Goal: Use online tool/utility: Utilize a website feature to perform a specific function

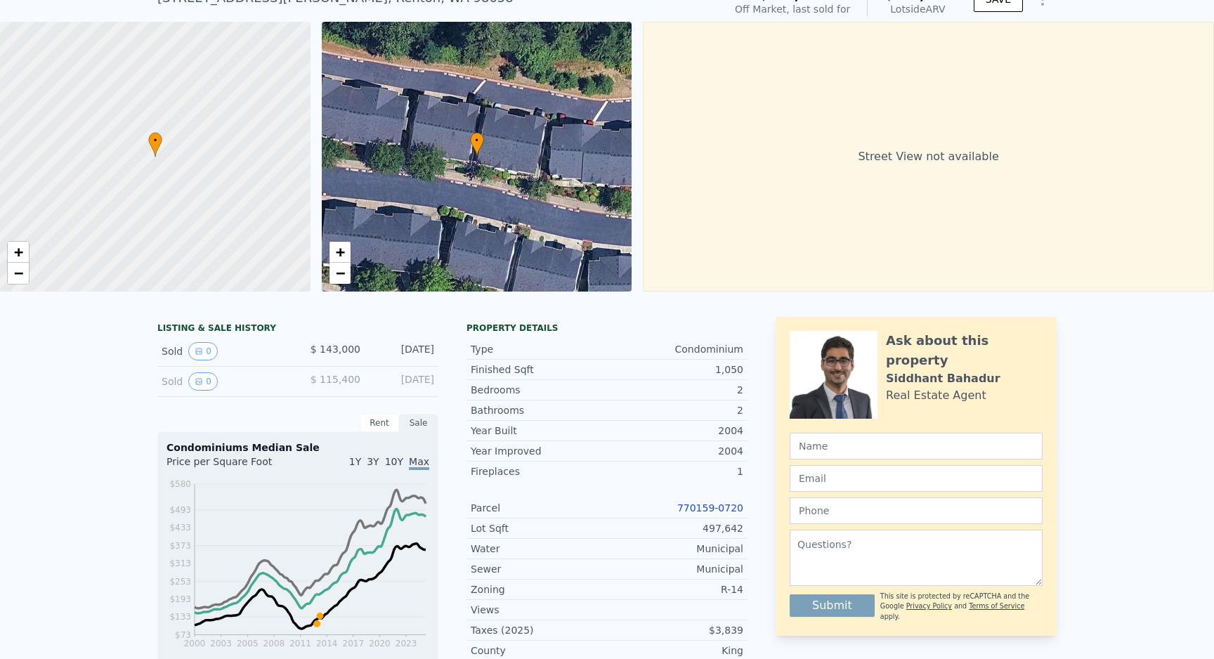
scroll to position [195, 0]
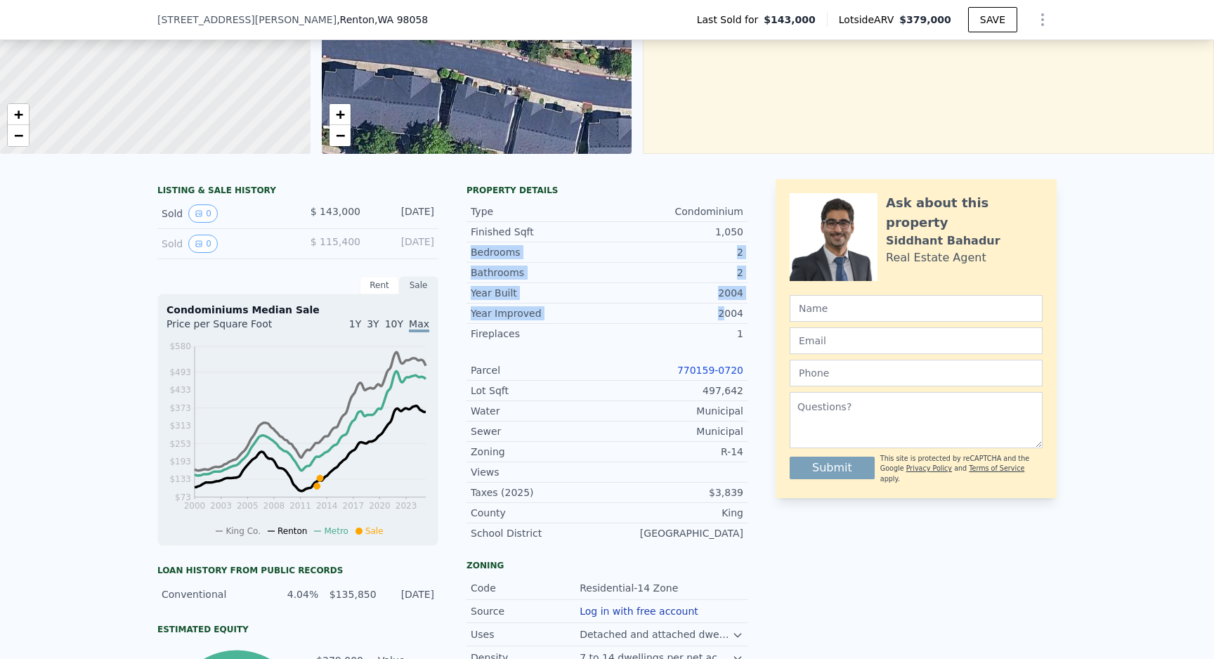
drag, startPoint x: 719, startPoint y: 239, endPoint x: 727, endPoint y: 314, distance: 75.6
click at [727, 314] on div "Type Condominium Finished Sqft 1,050 Bedrooms 2 Bathrooms 2 Year Built 2004 Yea…" at bounding box center [607, 369] width 281 height 347
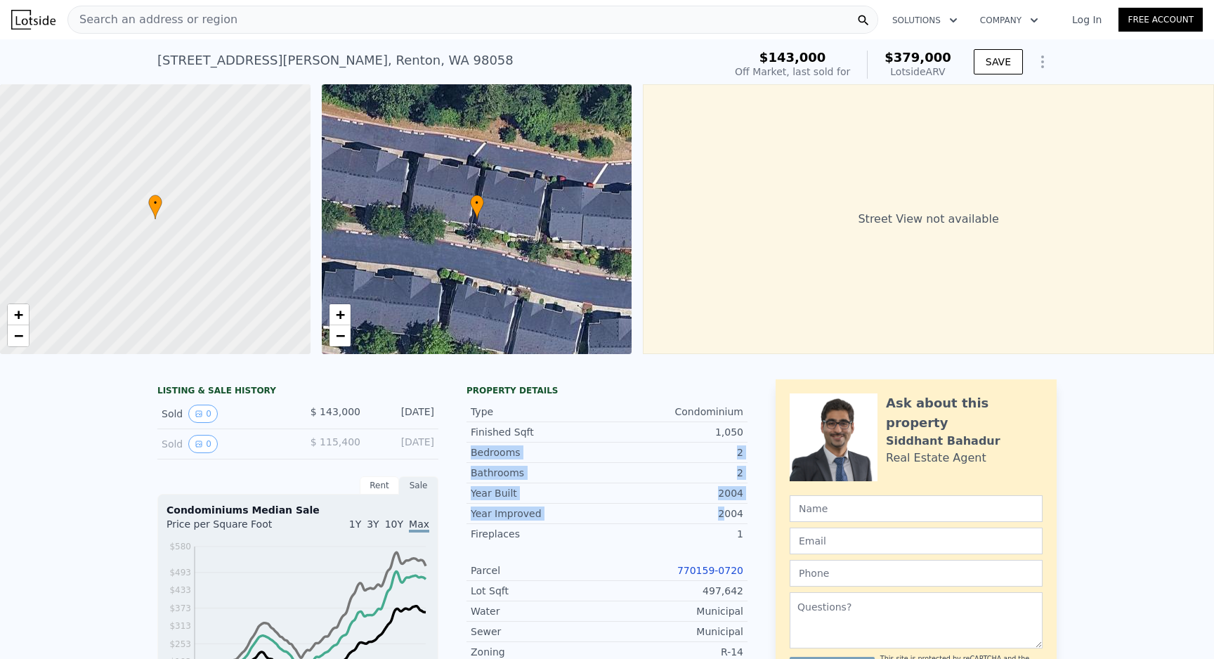
scroll to position [0, 0]
click at [734, 431] on div "1,050" at bounding box center [675, 432] width 136 height 14
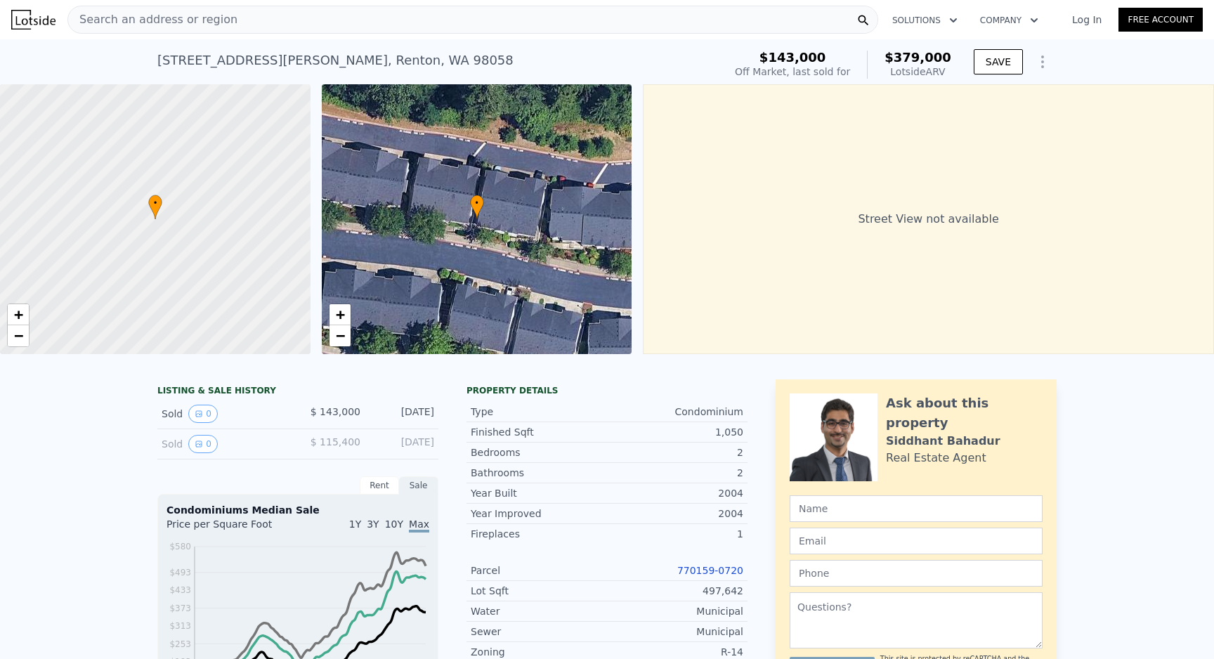
click at [734, 431] on div "1,050" at bounding box center [675, 432] width 136 height 14
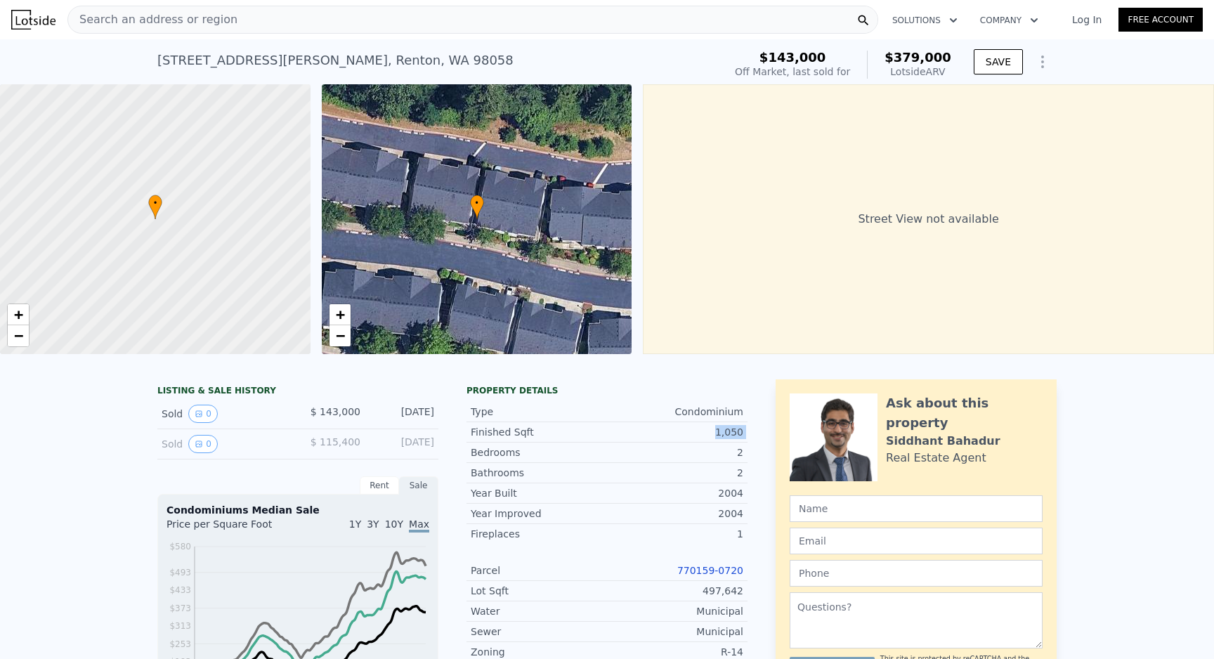
click at [734, 431] on div "1,050" at bounding box center [675, 432] width 136 height 14
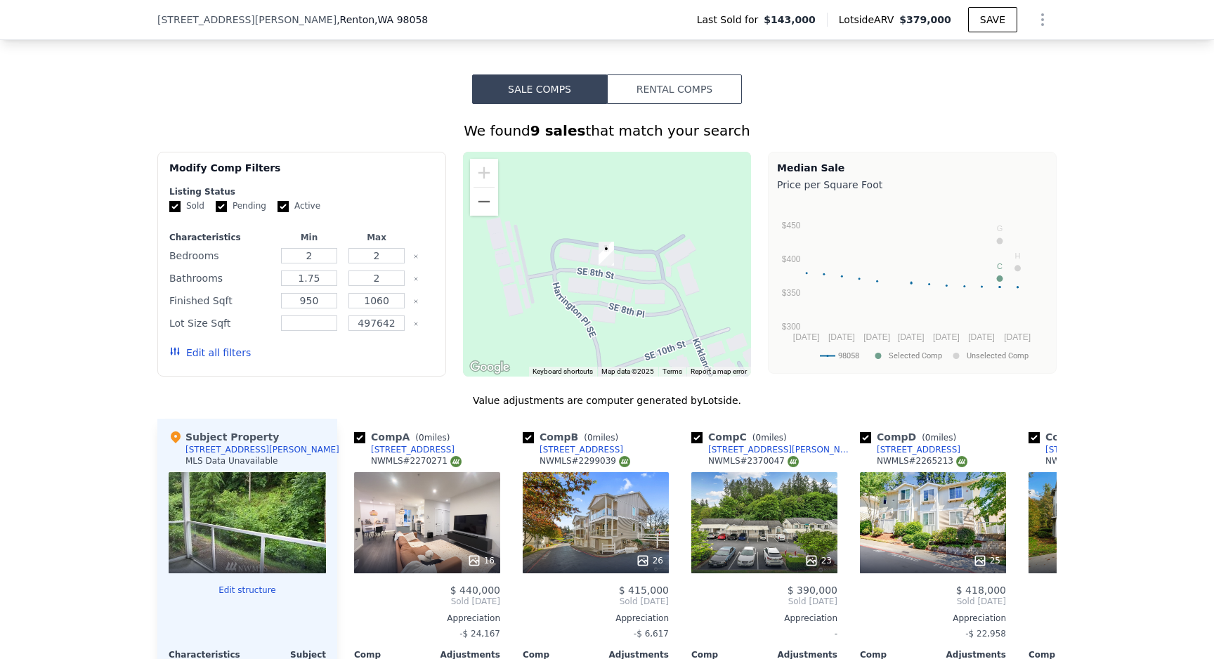
scroll to position [804, 0]
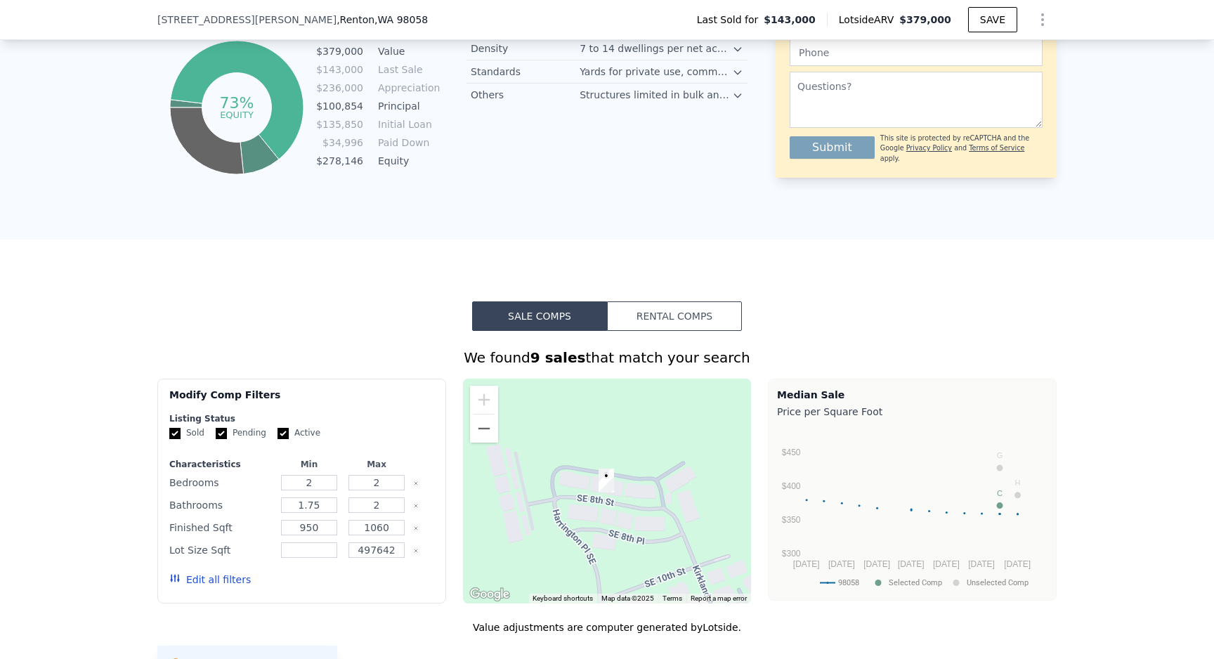
click at [654, 307] on button "Rental Comps" at bounding box center [674, 316] width 135 height 30
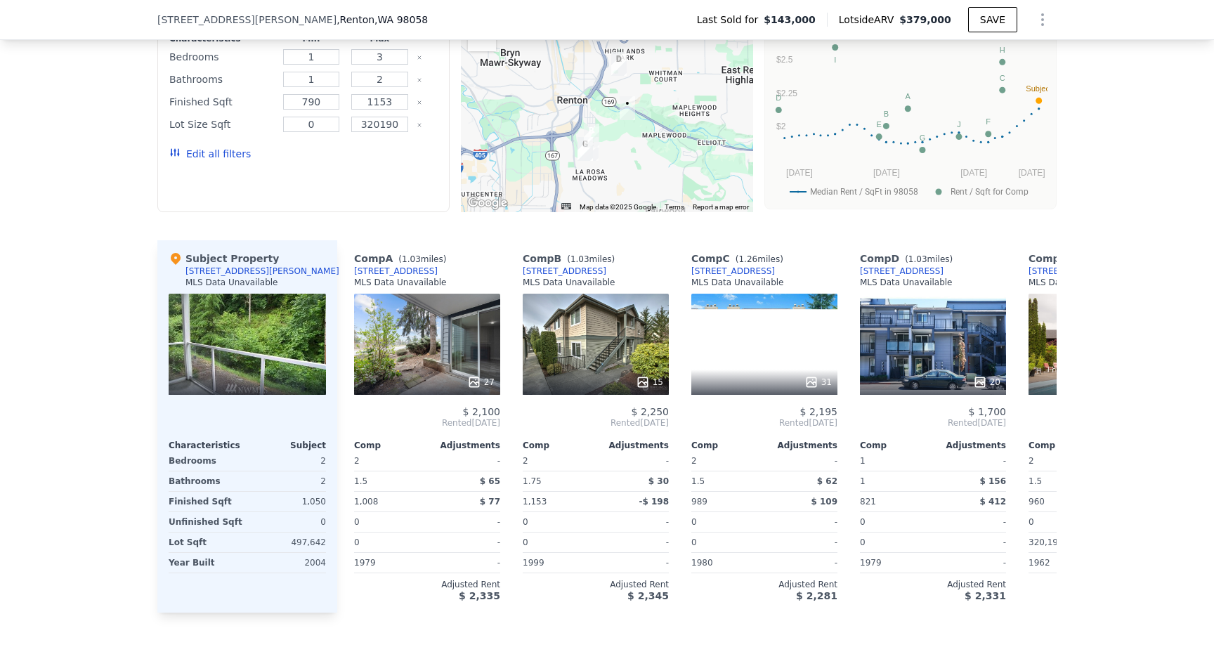
scroll to position [806, 0]
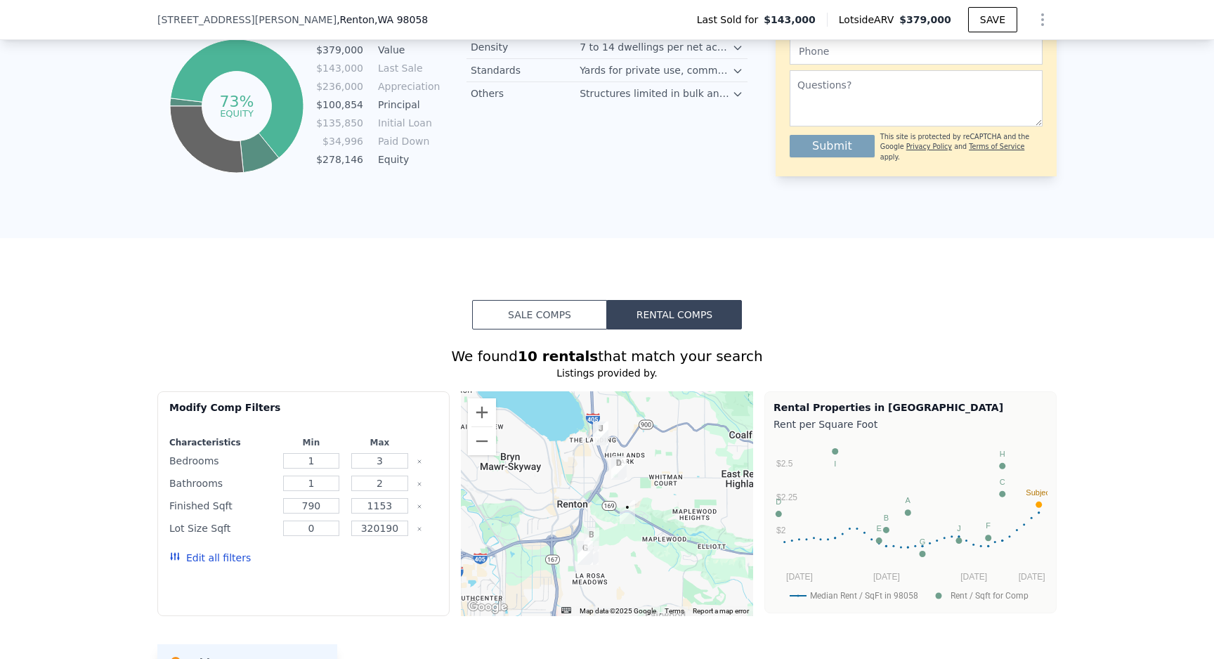
click at [578, 299] on div "Sale Comps Rental Comps We found 10 rentals that match your search Listings pro…" at bounding box center [607, 658] width 1214 height 840
click at [547, 308] on button "Sale Comps" at bounding box center [539, 315] width 135 height 30
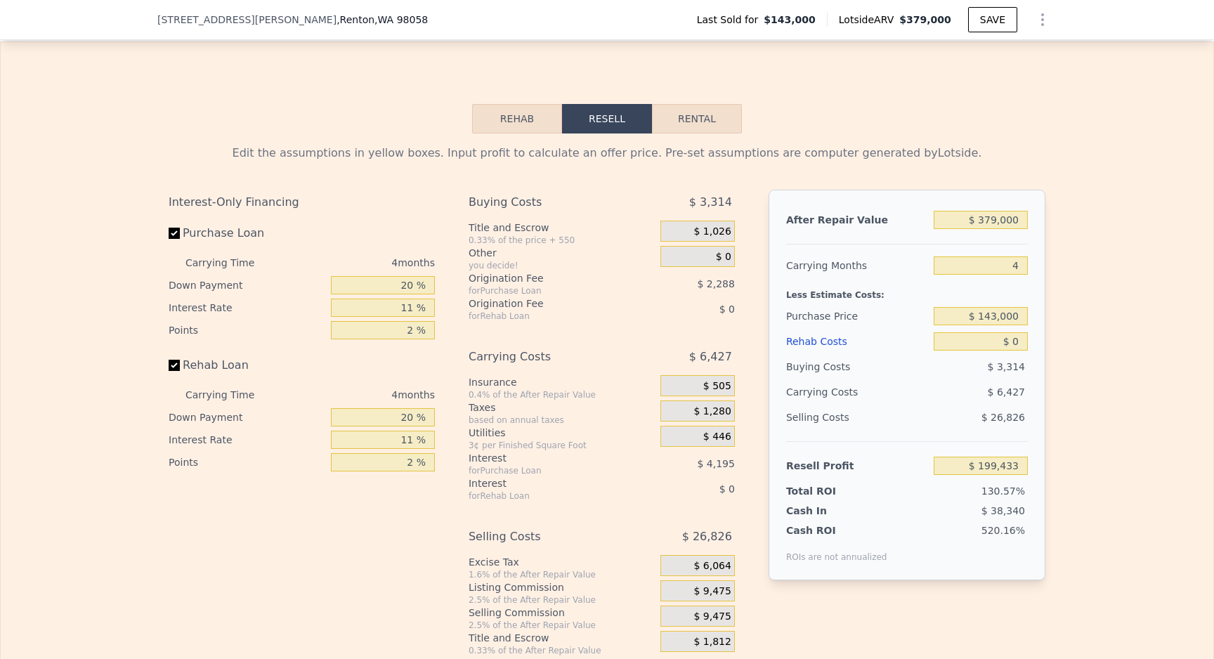
scroll to position [1939, 0]
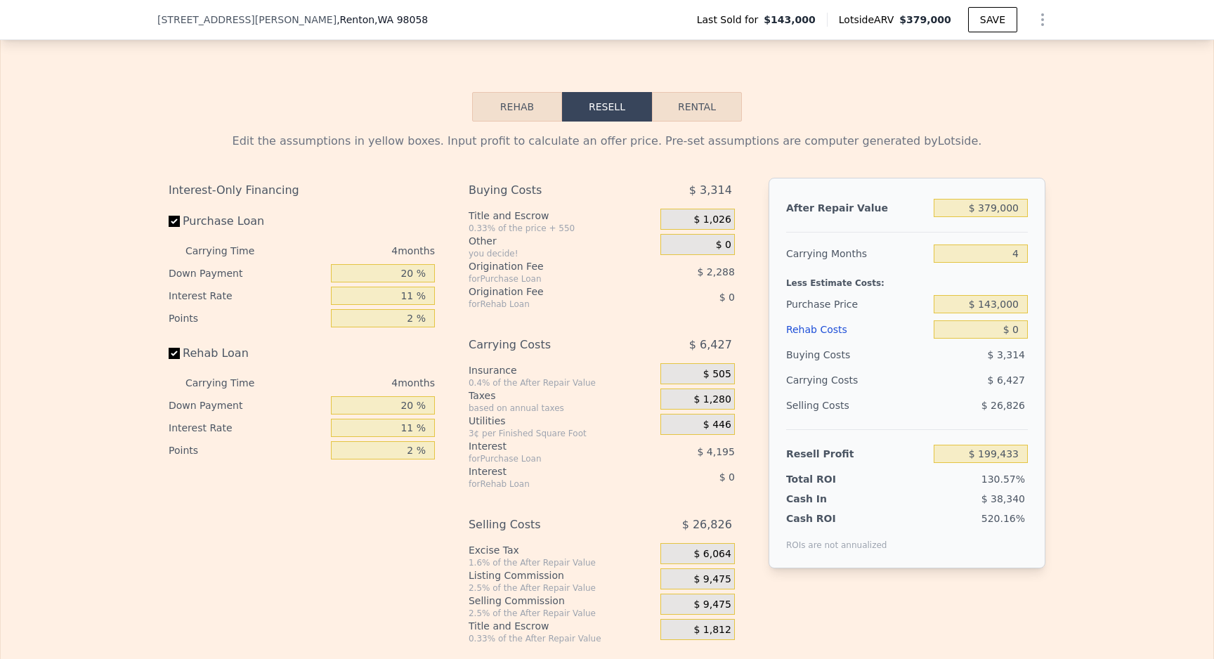
click at [677, 108] on button "Rental" at bounding box center [697, 107] width 90 height 30
select select "30"
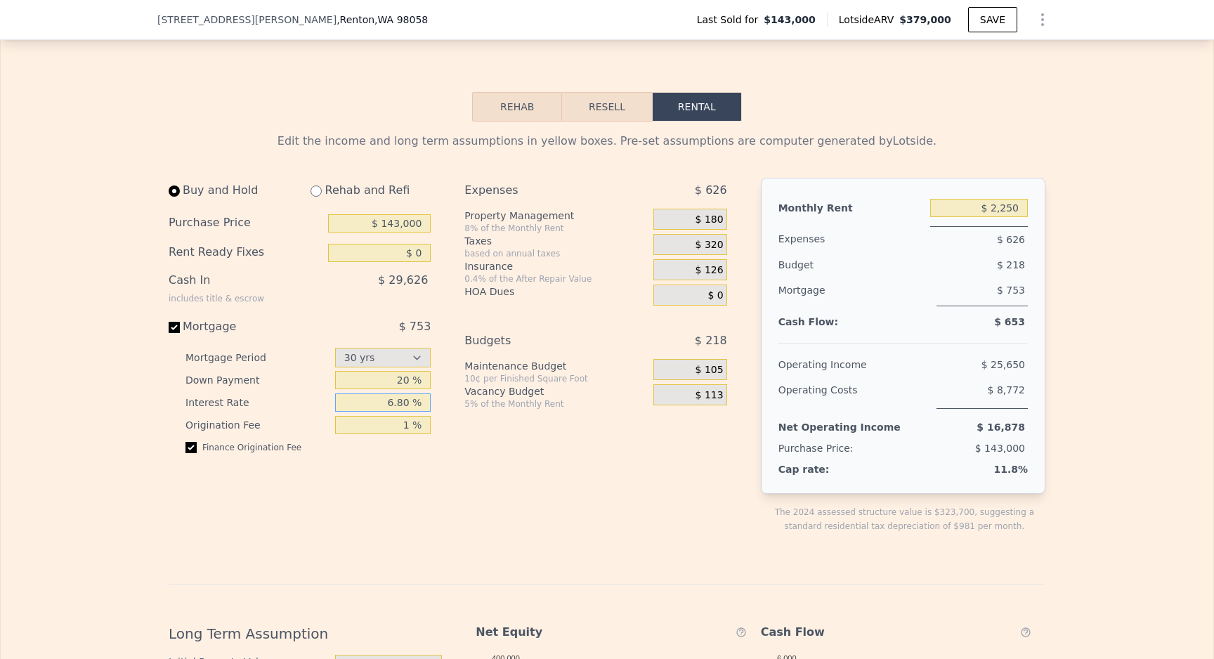
click at [391, 407] on input "6.80 %" at bounding box center [383, 402] width 96 height 18
type input "6.4 %"
click at [536, 440] on div "Expenses $ 626 Property Management 8% of the Monthly Rent $ 180 Taxes based on …" at bounding box center [600, 367] width 273 height 378
click at [410, 226] on input "$ 143,000" at bounding box center [379, 223] width 103 height 18
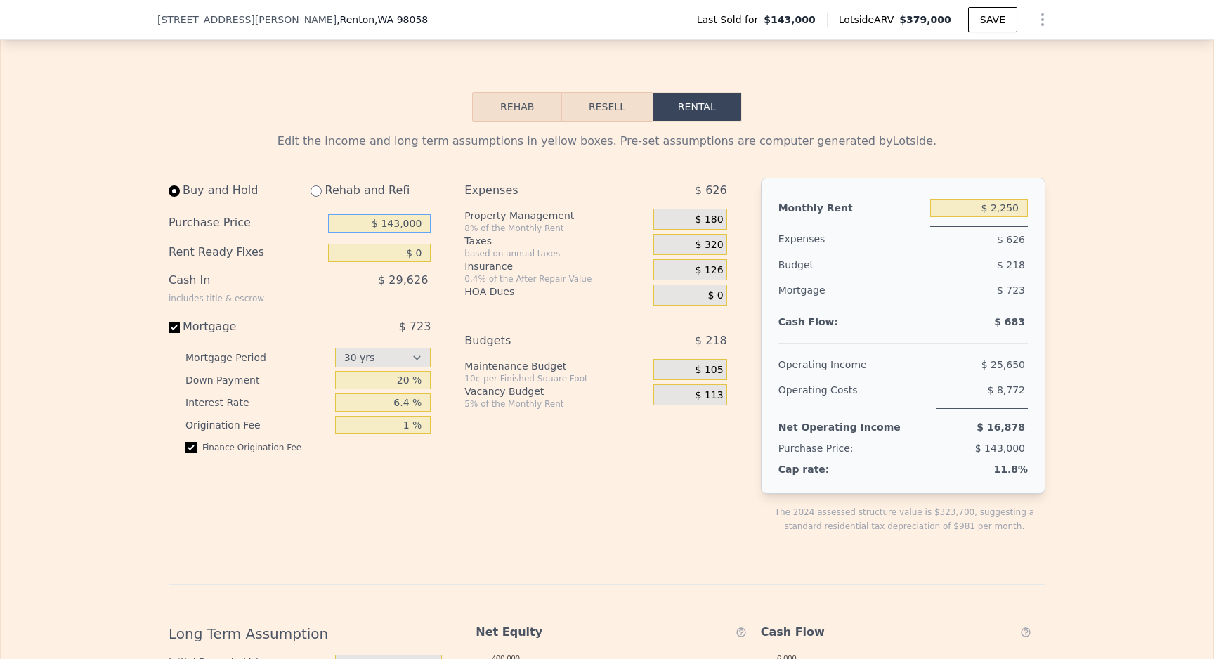
click at [410, 226] on input "$ 143,000" at bounding box center [379, 223] width 103 height 18
type input "$ 337,500"
click at [533, 469] on div "Expenses $ 626 Property Management 8% of the Monthly Rent $ 180 Taxes based on …" at bounding box center [600, 367] width 273 height 378
click at [523, 438] on div "Expenses $ 626 Property Management 8% of the Monthly Rent $ 180 Taxes based on …" at bounding box center [600, 367] width 273 height 378
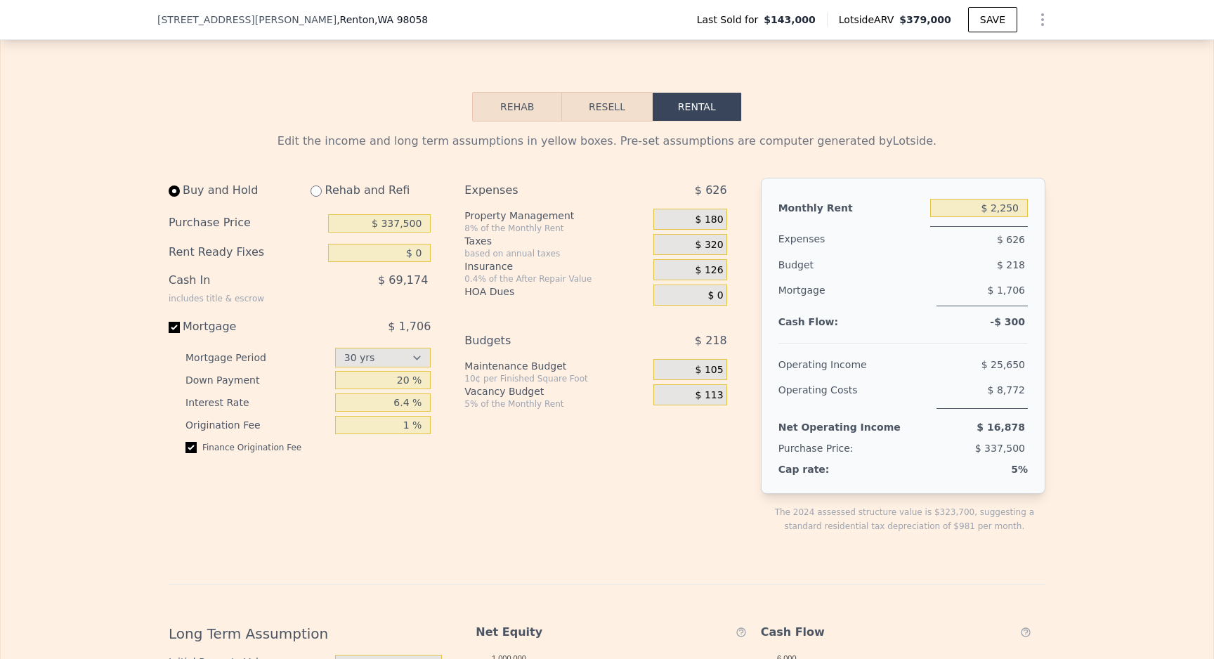
click at [715, 294] on span "$ 0" at bounding box center [715, 295] width 15 height 13
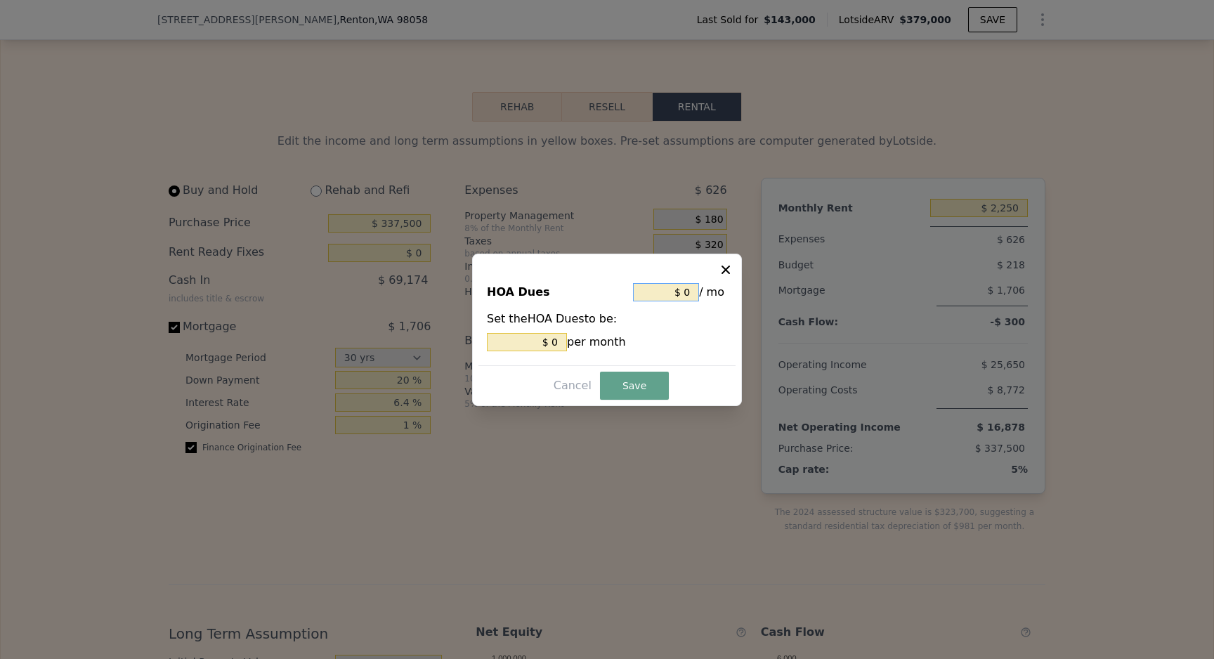
click at [686, 292] on input "$ 0" at bounding box center [666, 292] width 66 height 18
type input "$ 3"
type input "$ 33"
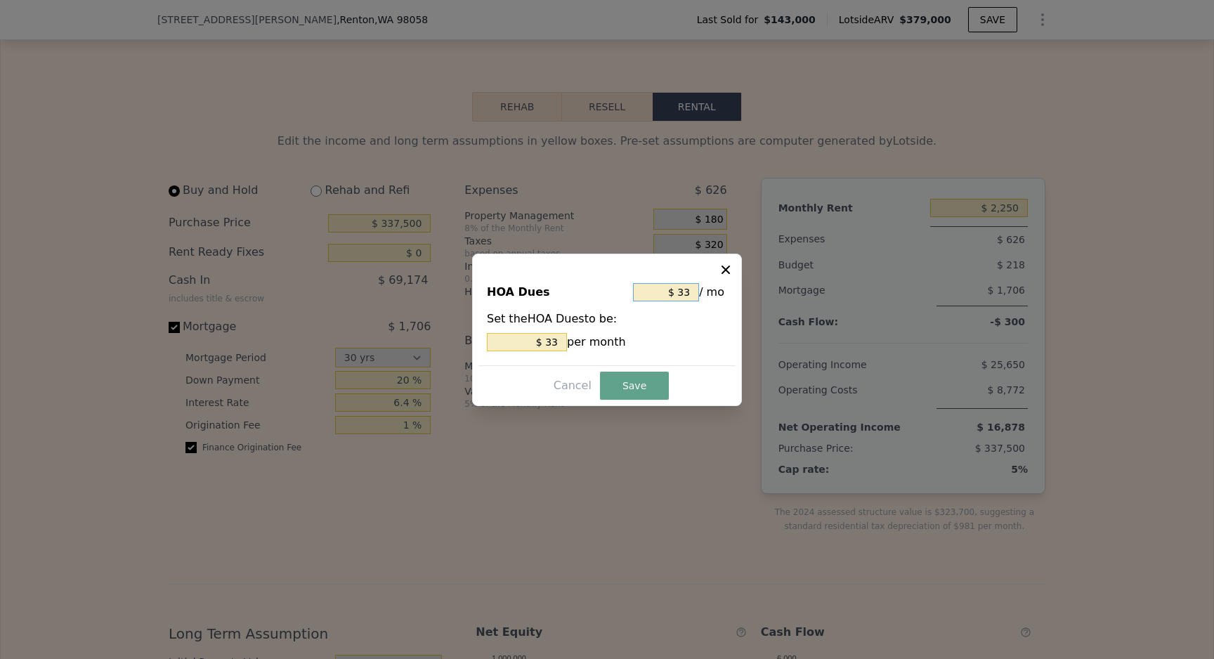
type input "$ 3"
type input "$ 30"
type input "$ 300"
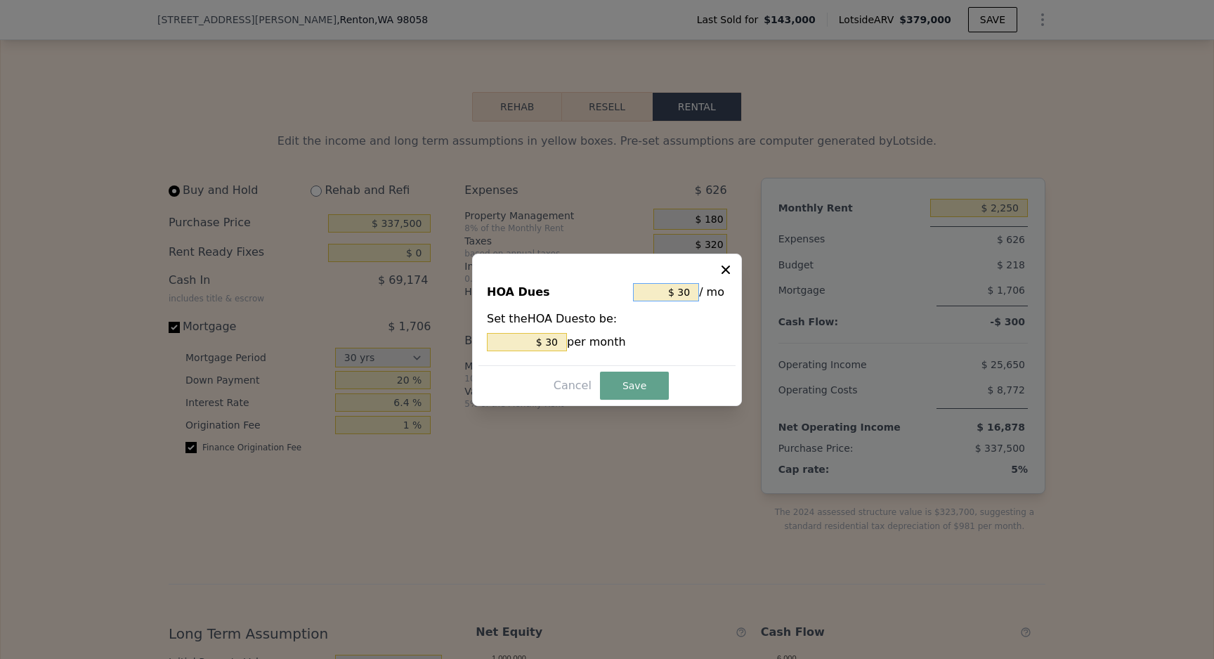
type input "$ 300"
type input "$ 3,000"
type input "$ 300"
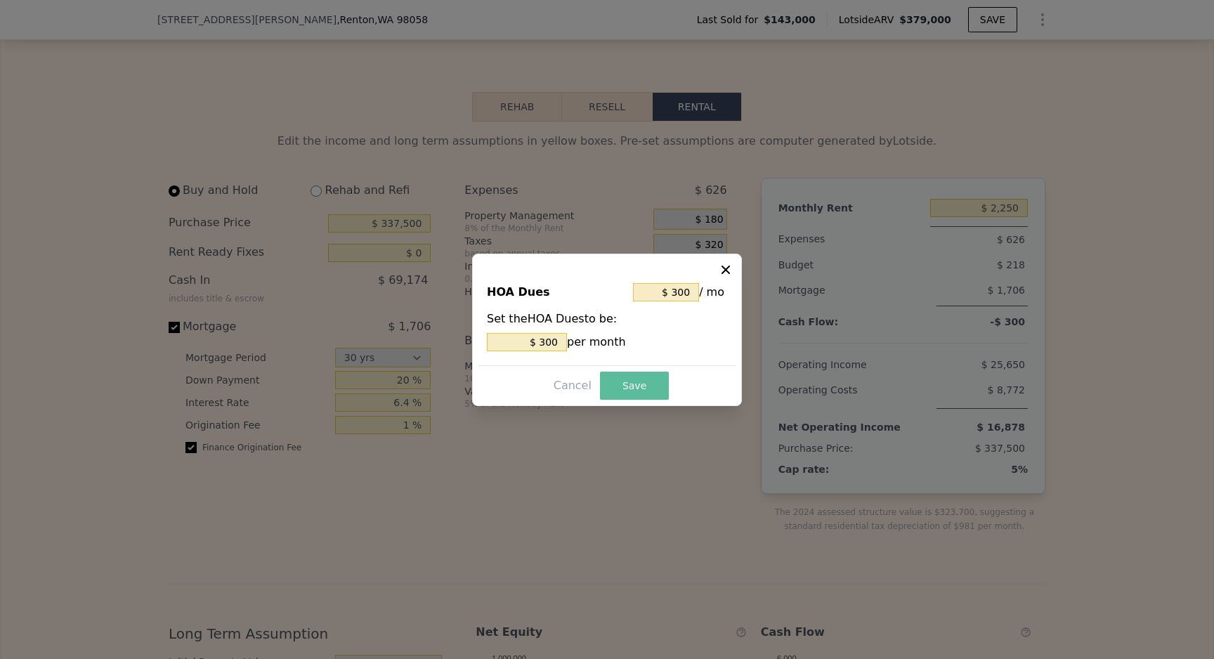
click at [620, 396] on button "Save" at bounding box center [634, 386] width 69 height 28
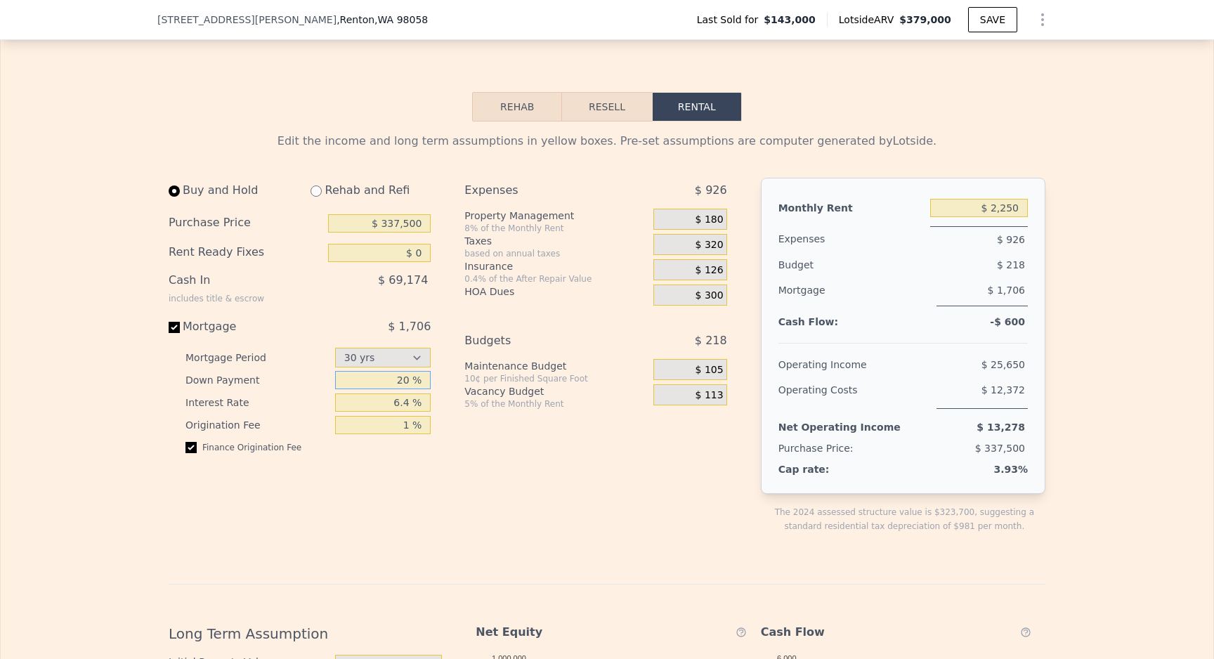
click at [422, 384] on input "20 %" at bounding box center [383, 380] width 96 height 18
type input "3 %"
type input "5 %"
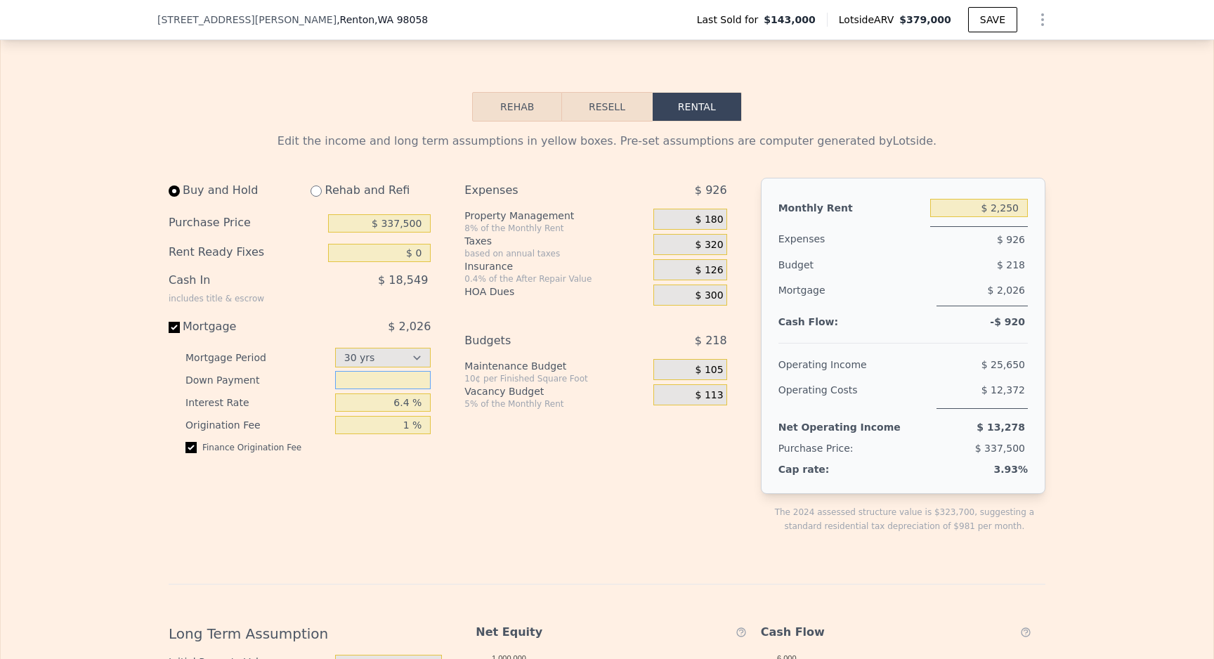
type input "4 %"
click at [518, 561] on div "Edit the income and long term assumptions in yellow boxes. Pre-set assumptions …" at bounding box center [607, 605] width 877 height 944
drag, startPoint x: 401, startPoint y: 386, endPoint x: 442, endPoint y: 385, distance: 40.8
click at [442, 385] on div "Buy and Hold Rehab and Refi Purchase Price $ 337,500 Rent Ready Fixes $ 0 Cash …" at bounding box center [305, 367] width 273 height 378
type input "5 %"
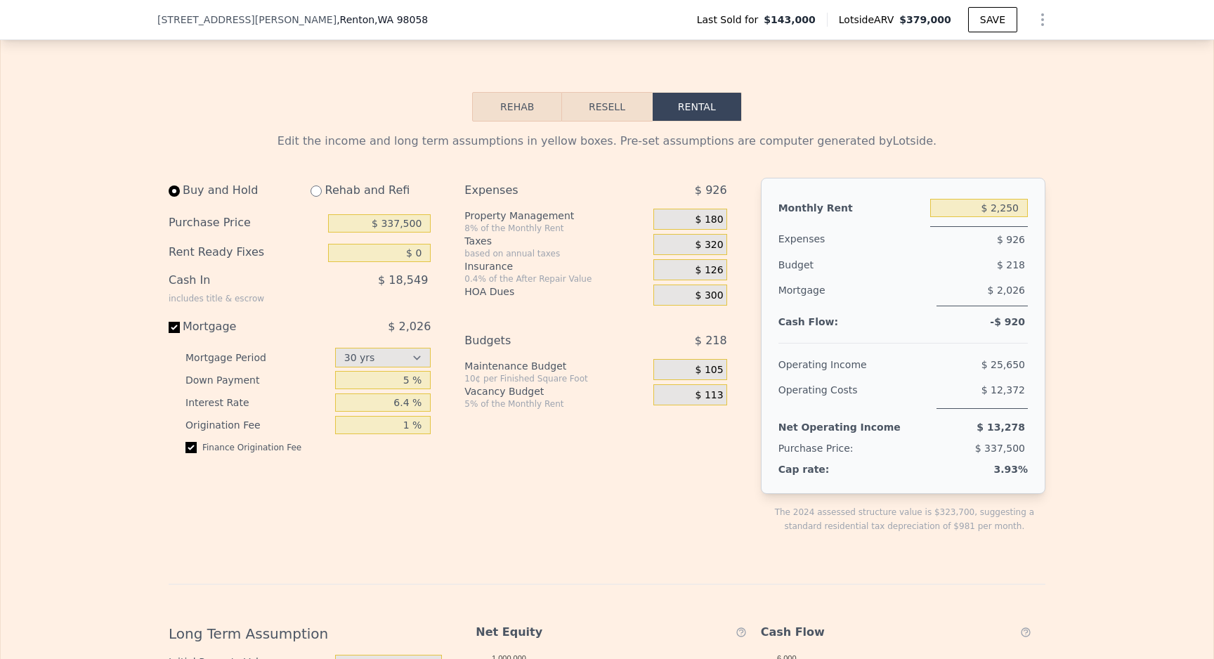
click at [535, 444] on div "Expenses $ 926 Property Management 8% of the Monthly Rent $ 180 Taxes based on …" at bounding box center [600, 367] width 273 height 378
